Goal: Information Seeking & Learning: Learn about a topic

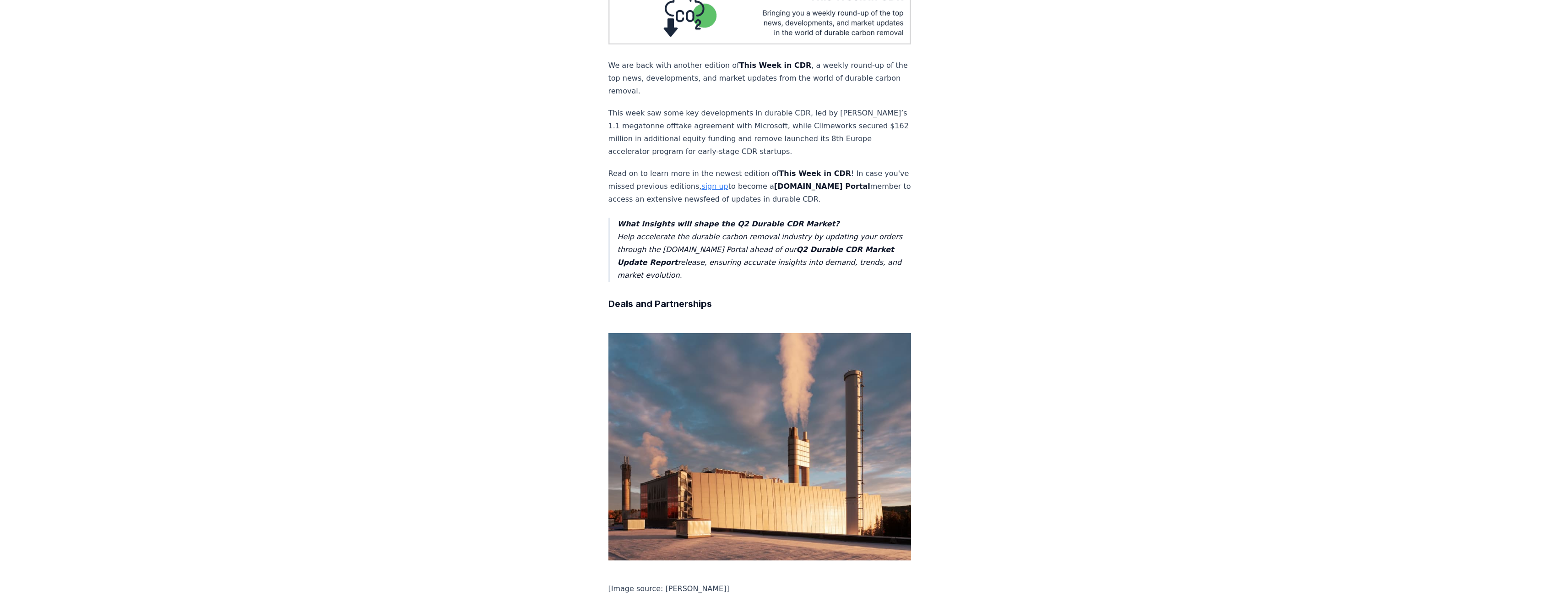
scroll to position [320, 0]
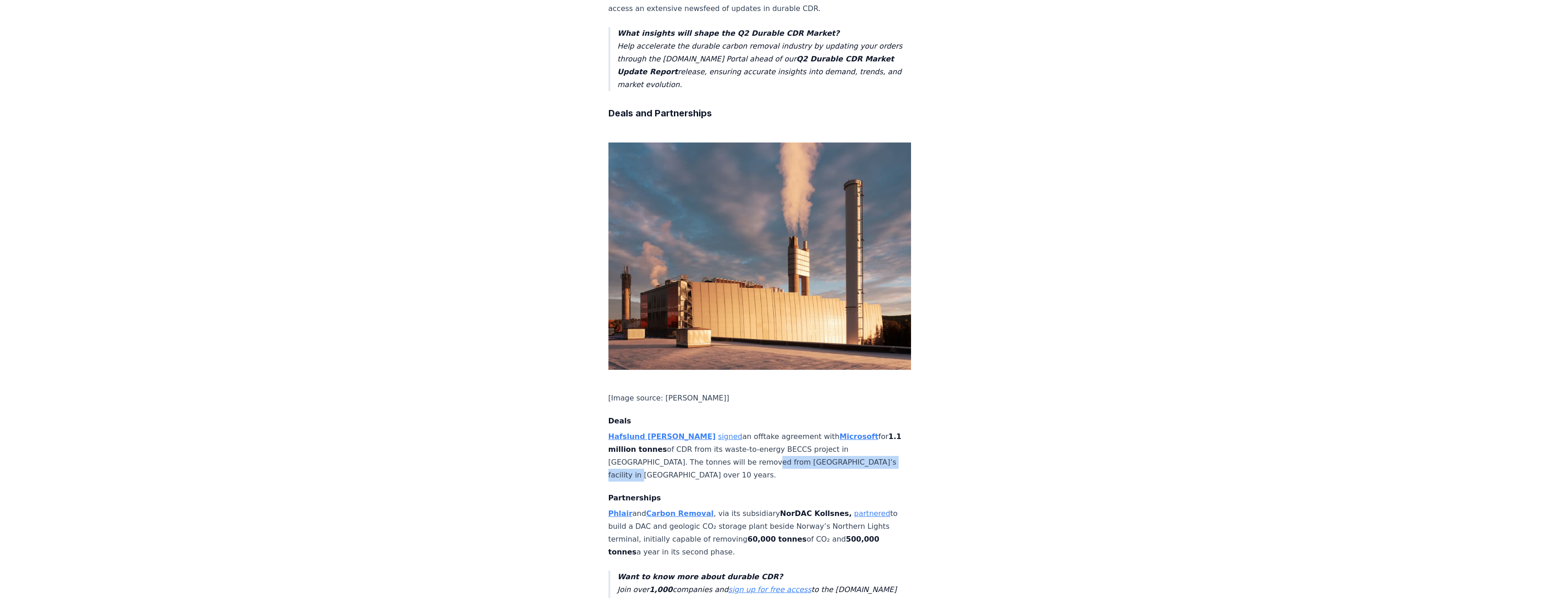
drag, startPoint x: 688, startPoint y: 420, endPoint x: 840, endPoint y: 427, distance: 152.2
click at [840, 430] on p "Hafslund [PERSON_NAME] signed an offtake agreement with Microsoft for 1.1 milli…" at bounding box center [760, 456] width 303 height 51
click at [847, 430] on p "Hafslund [PERSON_NAME] signed an offtake agreement with Microsoft for 1.1 milli…" at bounding box center [760, 456] width 303 height 51
click at [718, 432] on link "signed" at bounding box center [730, 436] width 24 height 9
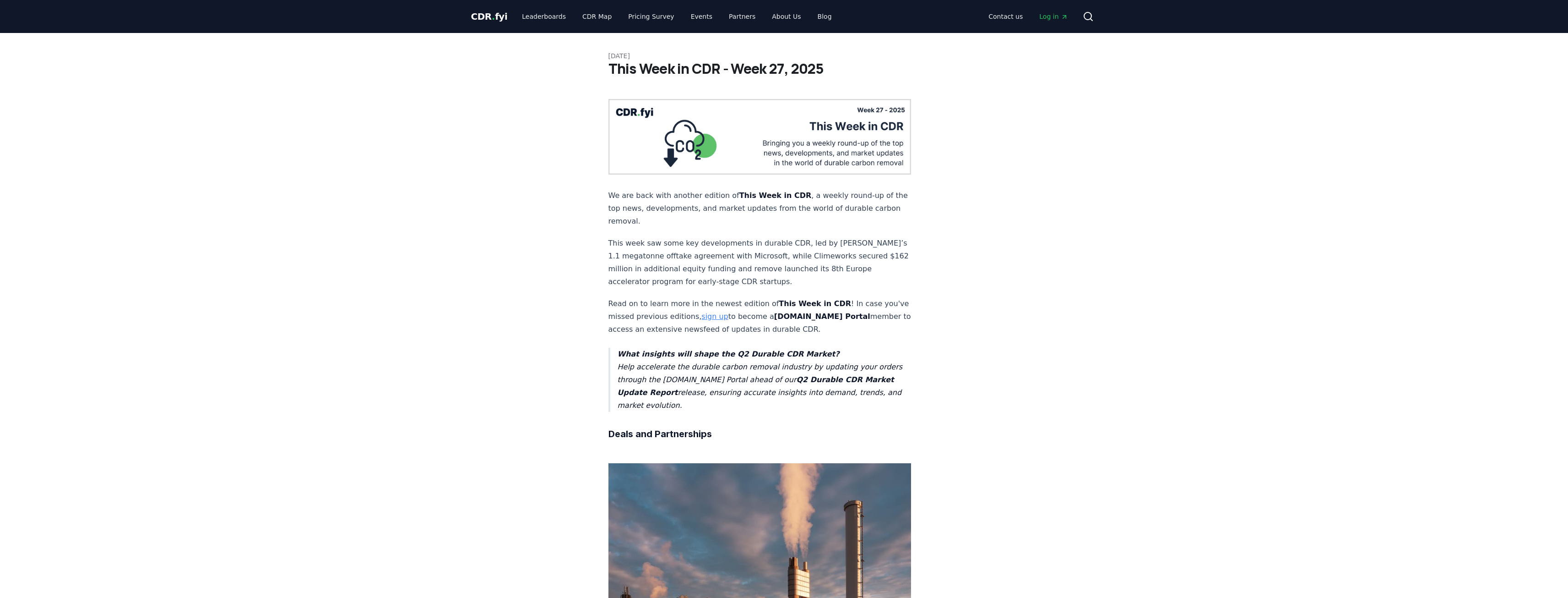
scroll to position [320, 0]
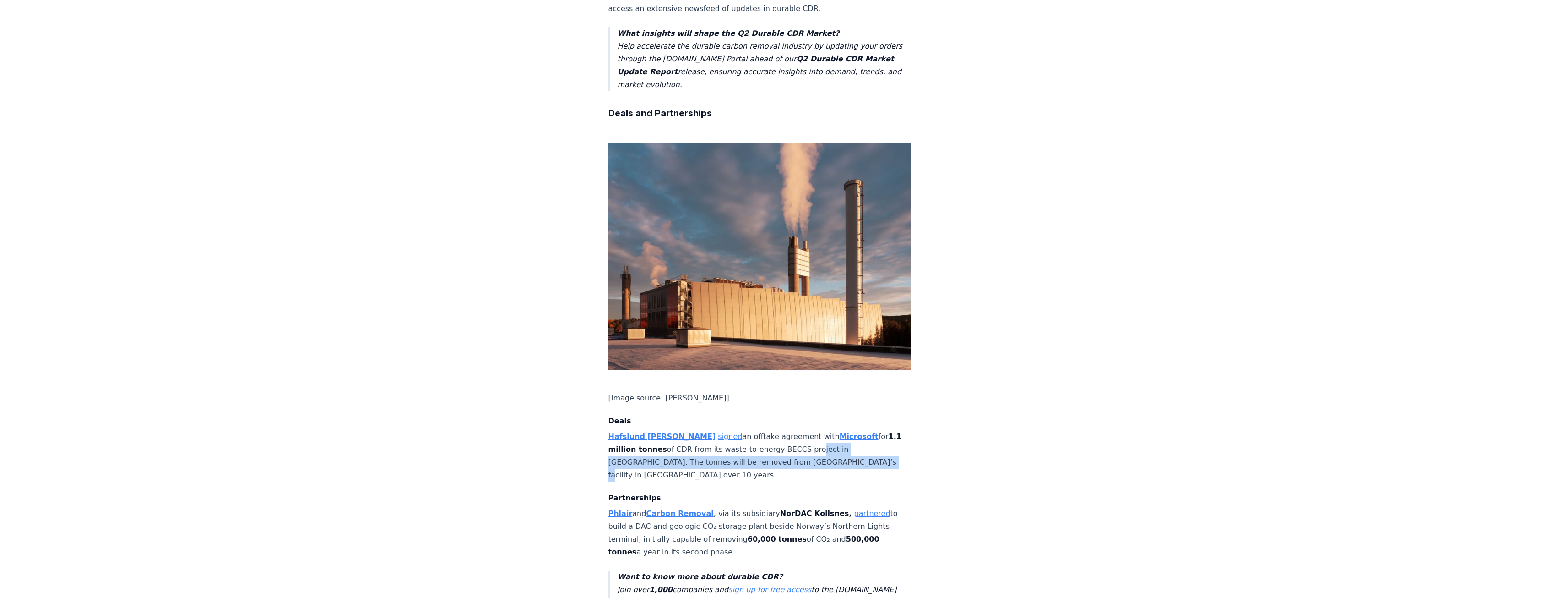
drag, startPoint x: 777, startPoint y: 415, endPoint x: 782, endPoint y: 425, distance: 11.2
click at [782, 430] on p "Hafslund [PERSON_NAME] signed an offtake agreement with Microsoft for 1.1 milli…" at bounding box center [760, 456] width 303 height 51
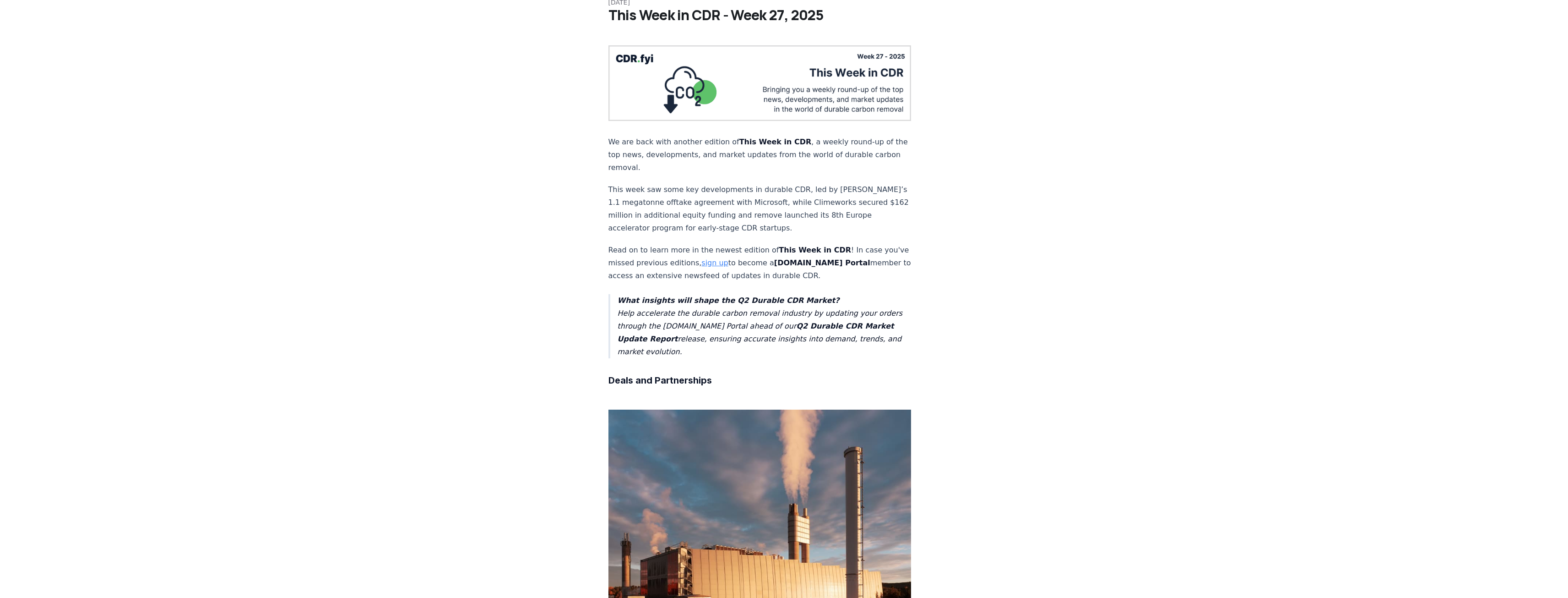
scroll to position [0, 0]
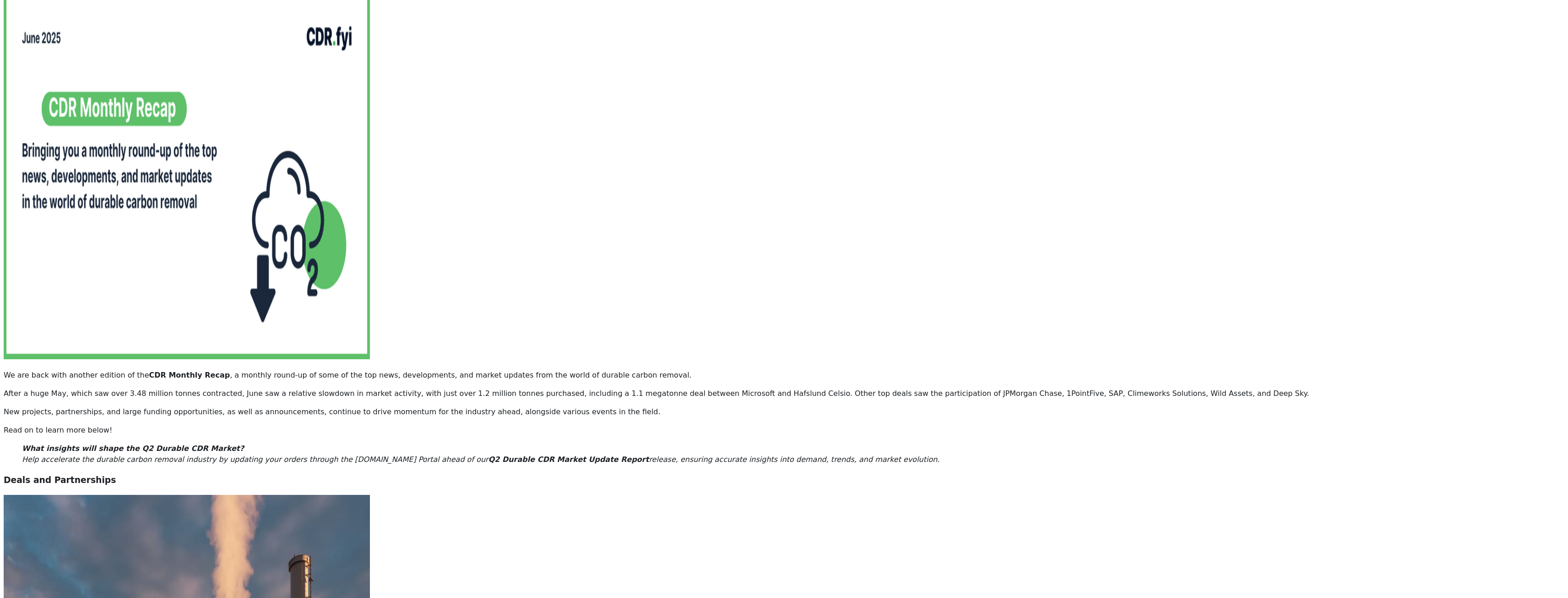
scroll to position [320, 0]
